Goal: Check status: Check status

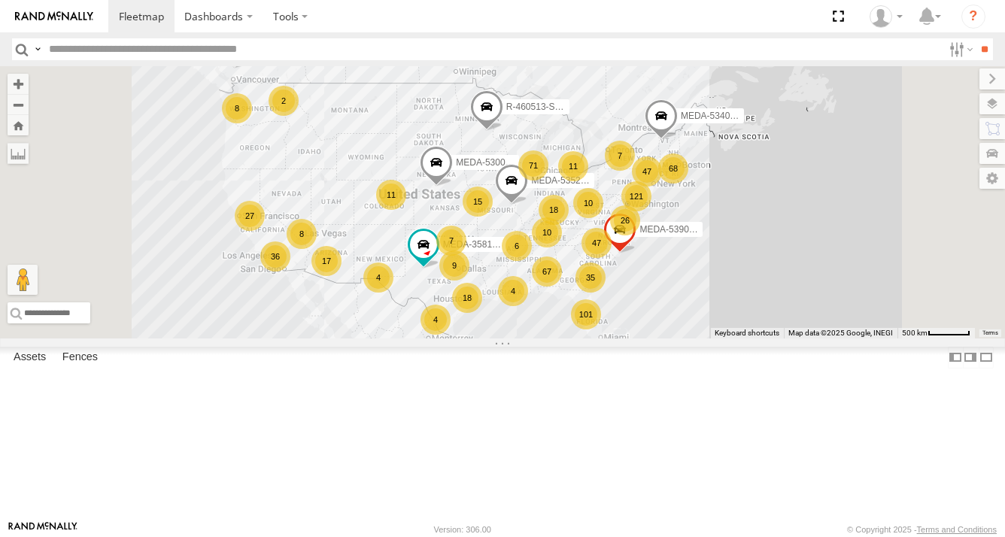
drag, startPoint x: 900, startPoint y: 348, endPoint x: 806, endPoint y: 337, distance: 93.9
click at [808, 338] on div "R-460513-Swing 67 121 15 101 26 18 9 35 36 68 71 47 17 18 10 7 10 27 4 11 7 8 1…" at bounding box center [502, 202] width 1005 height 272
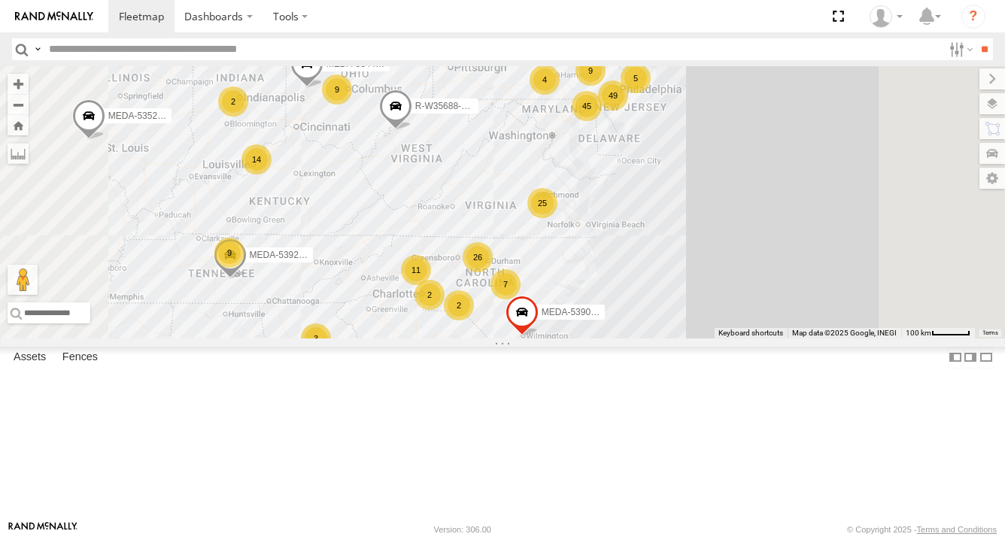
drag, startPoint x: 767, startPoint y: 291, endPoint x: 758, endPoint y: 365, distance: 74.3
click at [758, 338] on div "R-460513-Swing MEDA-534010-Roll R-391879-Swing MEDA-358103-Roll MEDA-535204-Rol…" at bounding box center [502, 202] width 1005 height 272
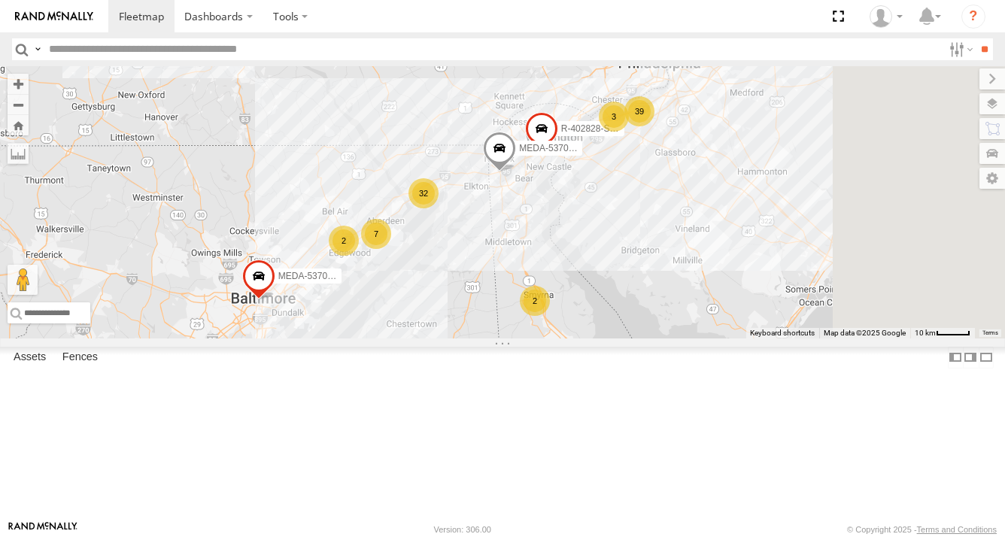
drag, startPoint x: 804, startPoint y: 251, endPoint x: 617, endPoint y: 368, distance: 220.6
click at [617, 338] on div "R-460513-Swing MEDA-534010-Roll R-391879-Swing MEDA-358103-Roll MEDA-535204-Rol…" at bounding box center [502, 202] width 1005 height 272
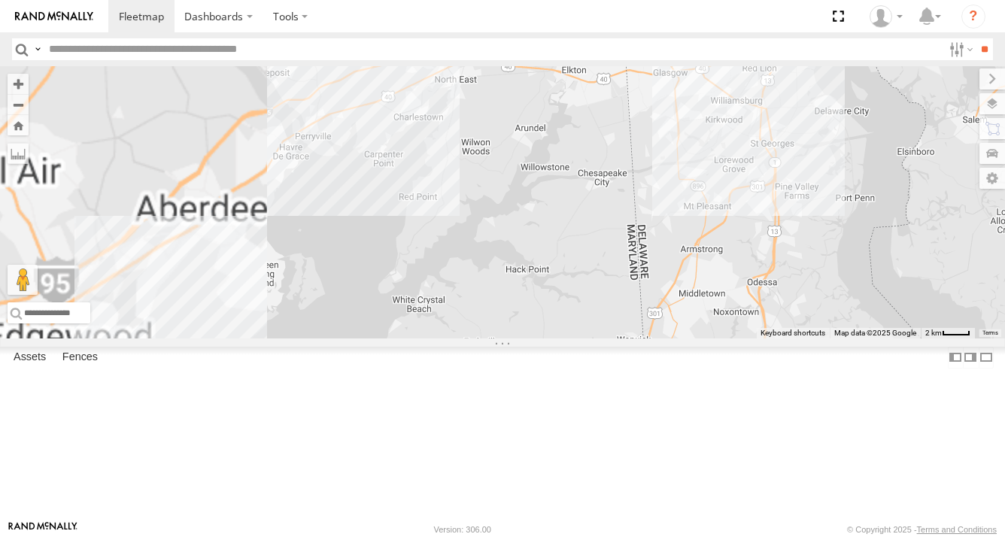
drag, startPoint x: 482, startPoint y: 317, endPoint x: 737, endPoint y: 302, distance: 255.5
click at [737, 302] on div "R-460513-Swing MEDA-534010-Roll R-391879-Swing MEDA-358103-Roll MEDA-535204-Rol…" at bounding box center [502, 202] width 1005 height 272
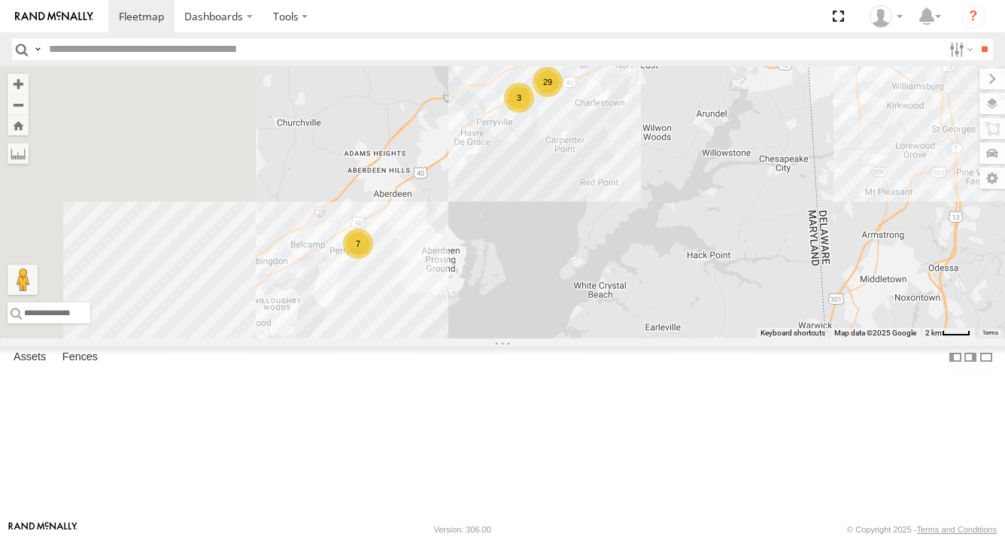
drag, startPoint x: 514, startPoint y: 323, endPoint x: 698, endPoint y: 309, distance: 184.0
click at [698, 309] on div "R-460513-Swing MEDA-534010-Roll R-391879-Swing MEDA-358103-Roll MEDA-535204-Rol…" at bounding box center [502, 202] width 1005 height 272
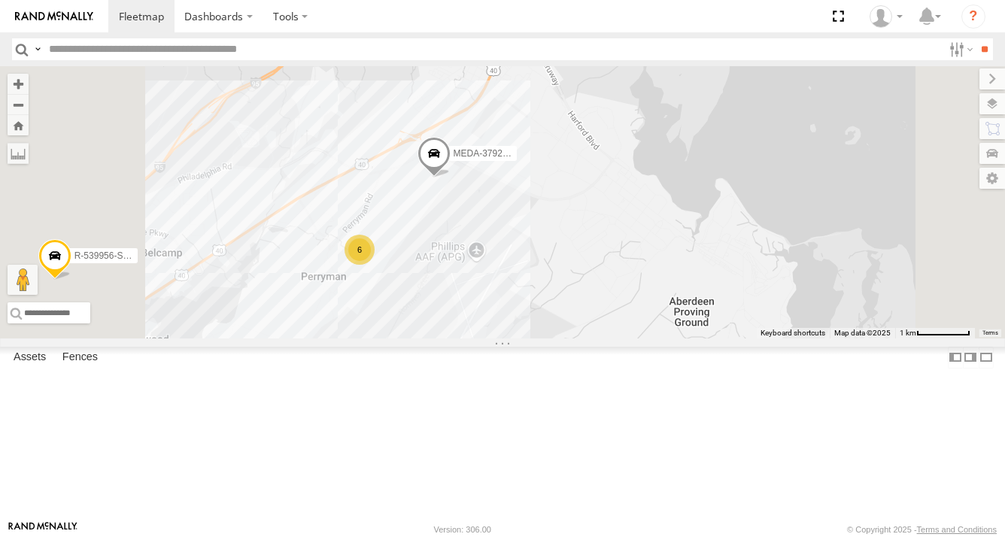
drag, startPoint x: 554, startPoint y: 327, endPoint x: 648, endPoint y: 336, distance: 94.5
click at [648, 336] on div "R-460513-Swing MEDA-534010-Roll R-391879-Swing MEDA-358103-Roll MEDA-535204-Rol…" at bounding box center [502, 202] width 1005 height 272
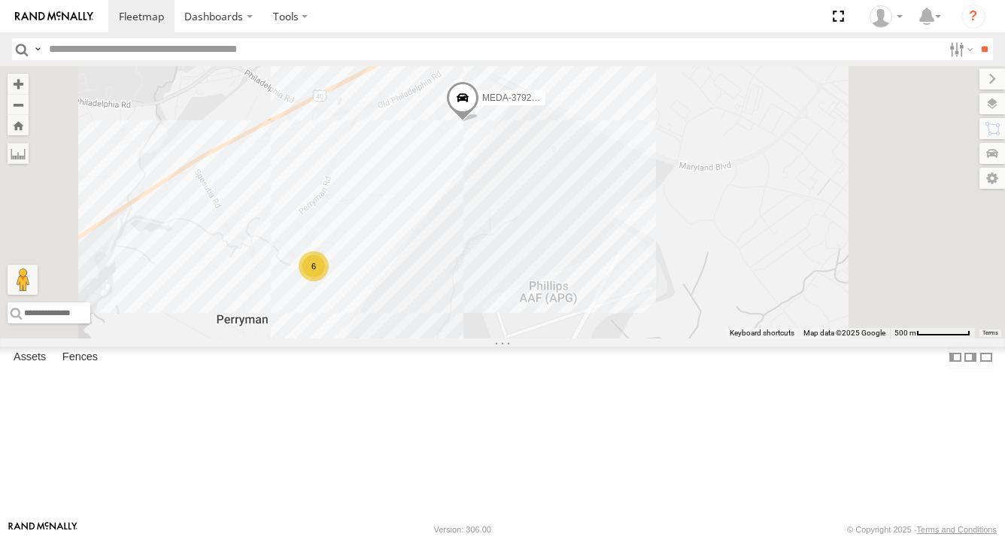
click at [479, 122] on span at bounding box center [462, 101] width 33 height 41
click at [545, 285] on div "R-460513-Swing MEDA-534010-Roll R-391879-Swing MEDA-358103-Roll MEDA-535204-Rol…" at bounding box center [502, 202] width 1005 height 272
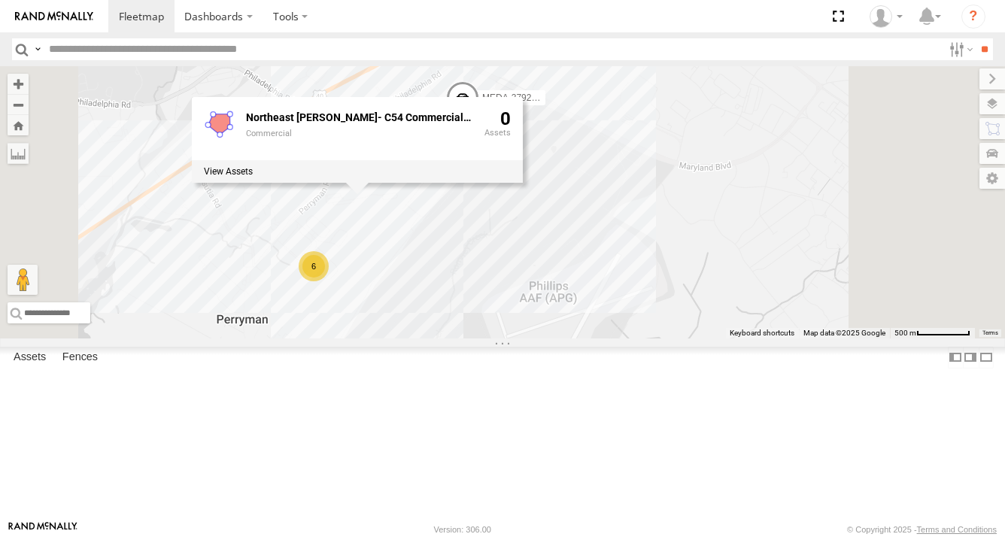
click at [530, 338] on div "R-460513-Swing MEDA-534010-Roll R-391879-Swing MEDA-358103-Roll MEDA-535204-Rol…" at bounding box center [502, 202] width 1005 height 272
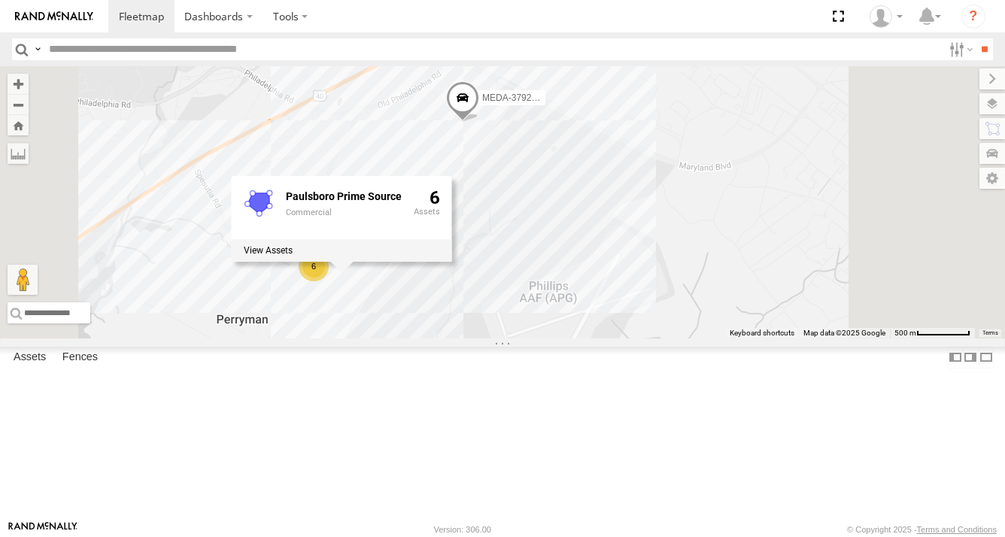
click at [676, 308] on div "R-460513-Swing MEDA-534010-Roll R-391879-Swing MEDA-358103-Roll MEDA-535204-Rol…" at bounding box center [502, 202] width 1005 height 272
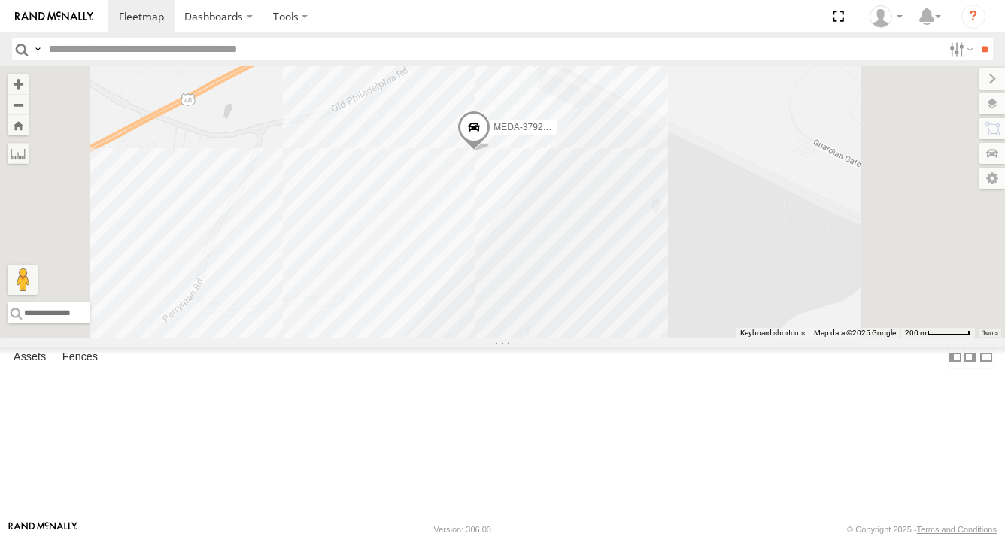
drag, startPoint x: 638, startPoint y: 238, endPoint x: 642, endPoint y: 341, distance: 103.9
click at [642, 338] on div "R-460513-Swing MEDA-534010-Roll R-391879-Swing MEDA-358103-Roll MEDA-535204-Rol…" at bounding box center [502, 202] width 1005 height 272
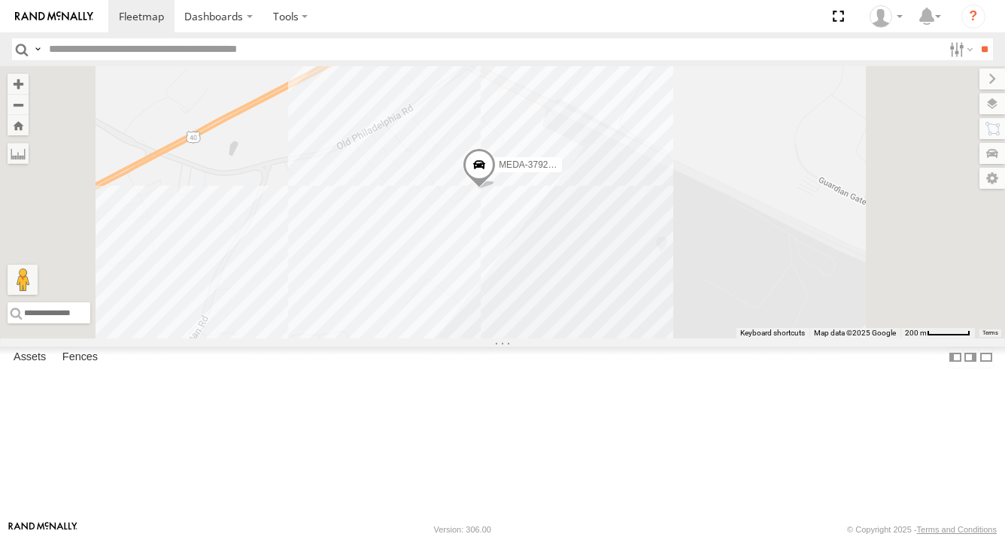
click at [496, 189] on span at bounding box center [479, 168] width 33 height 41
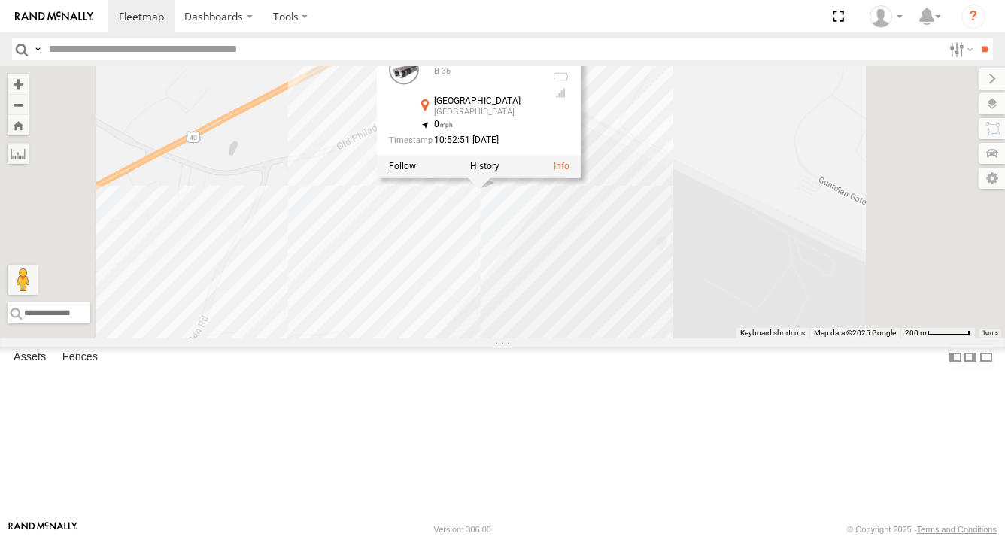
click at [790, 266] on div "R-460513-Swing MEDA-534010-Roll R-391879-Swing MEDA-358103-Roll MEDA-535204-Rol…" at bounding box center [502, 202] width 1005 height 272
